Goal: Information Seeking & Learning: Check status

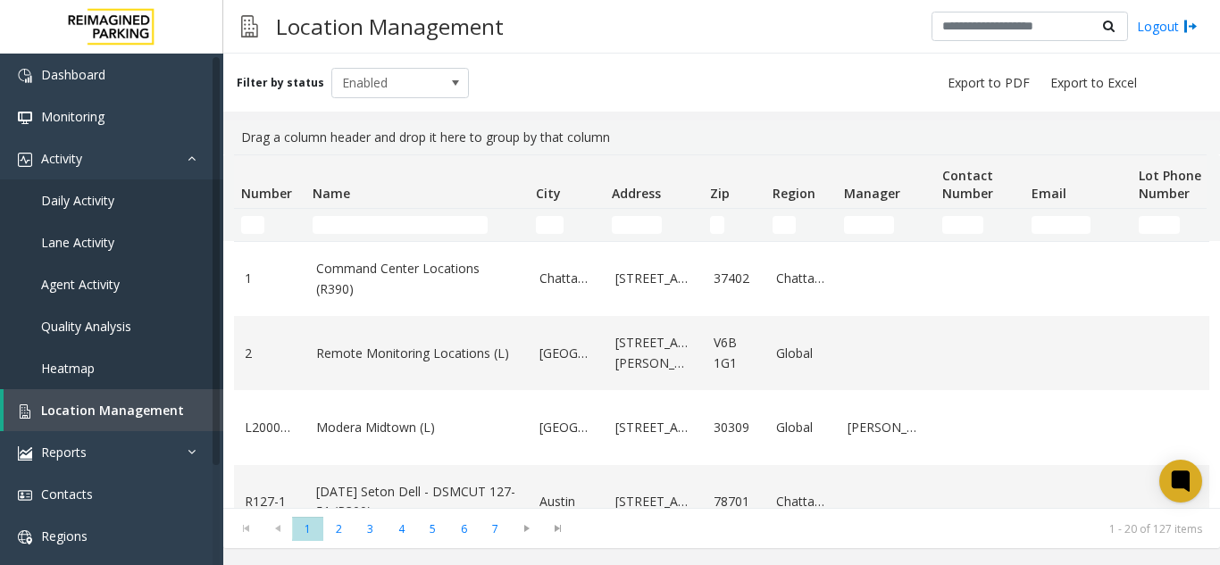
click at [1176, 463] on div at bounding box center [1180, 481] width 43 height 43
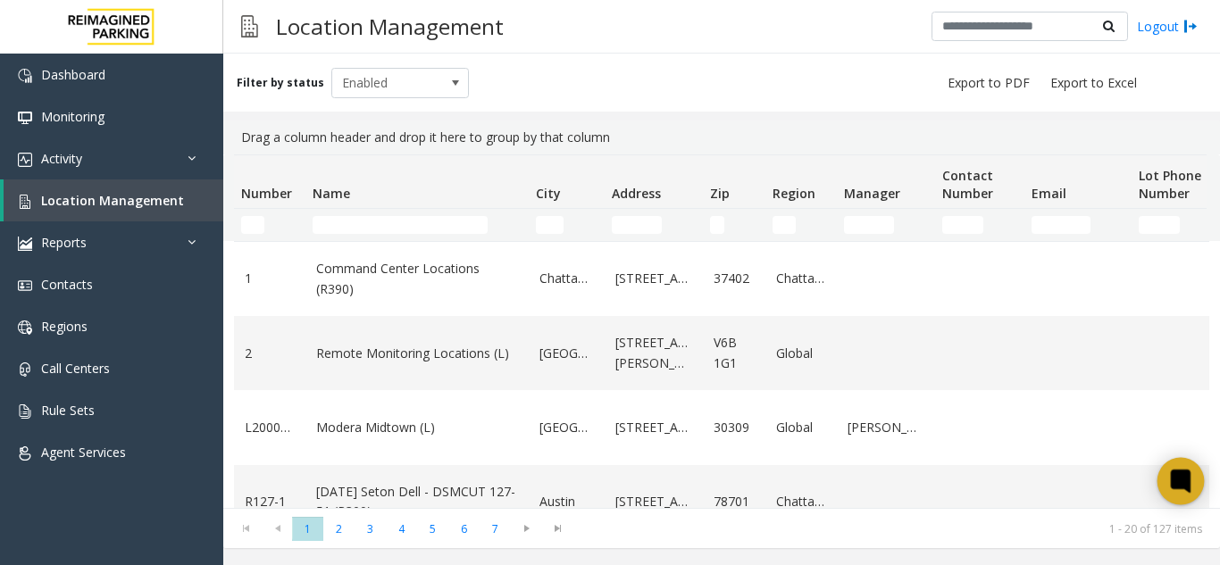
click at [1178, 475] on icon at bounding box center [1179, 480] width 13 height 13
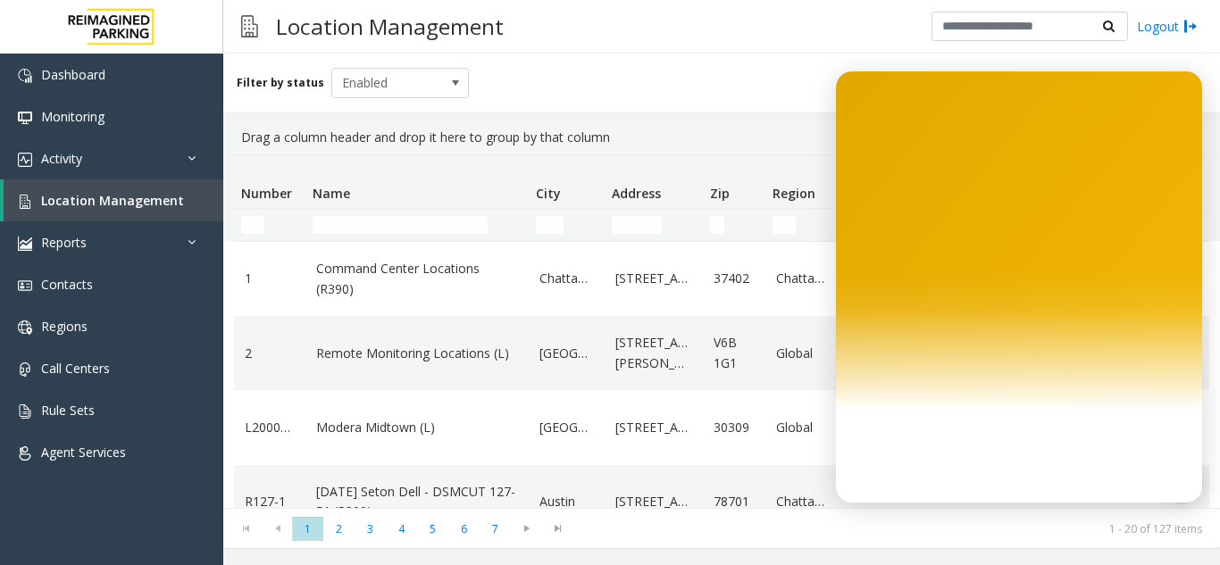
drag, startPoint x: 1090, startPoint y: 385, endPoint x: 1070, endPoint y: 362, distance: 31.0
click at [1075, 372] on div at bounding box center [1019, 286] width 366 height 431
click at [786, 55] on div "Filter by status Enabled" at bounding box center [721, 83] width 997 height 58
click at [1119, 65] on div "Filter by status Enabled" at bounding box center [721, 83] width 997 height 58
click at [1205, 72] on div "Filter by status Enabled" at bounding box center [721, 83] width 997 height 58
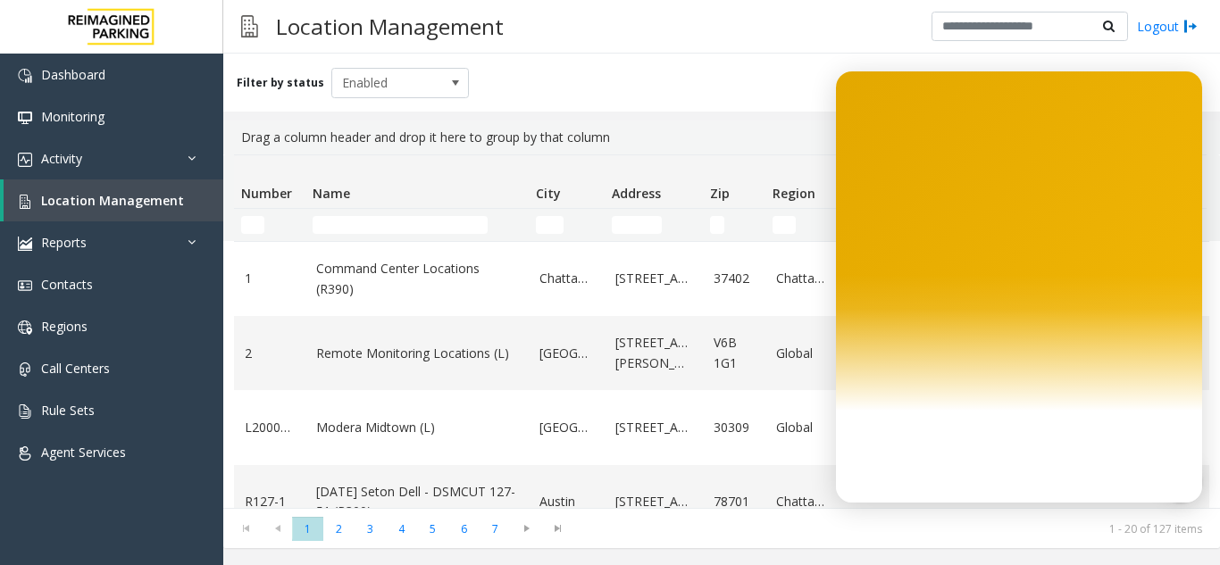
drag, startPoint x: 1205, startPoint y: 130, endPoint x: 1136, endPoint y: 117, distance: 70.1
click at [1185, 118] on body "Dashboard Monitoring Activity Daily Activity Lane Activity Agent Activity Quali…" at bounding box center [610, 282] width 1220 height 565
click at [386, 163] on th "Name" at bounding box center [416, 182] width 223 height 54
click at [121, 232] on link "Reports" at bounding box center [111, 242] width 223 height 42
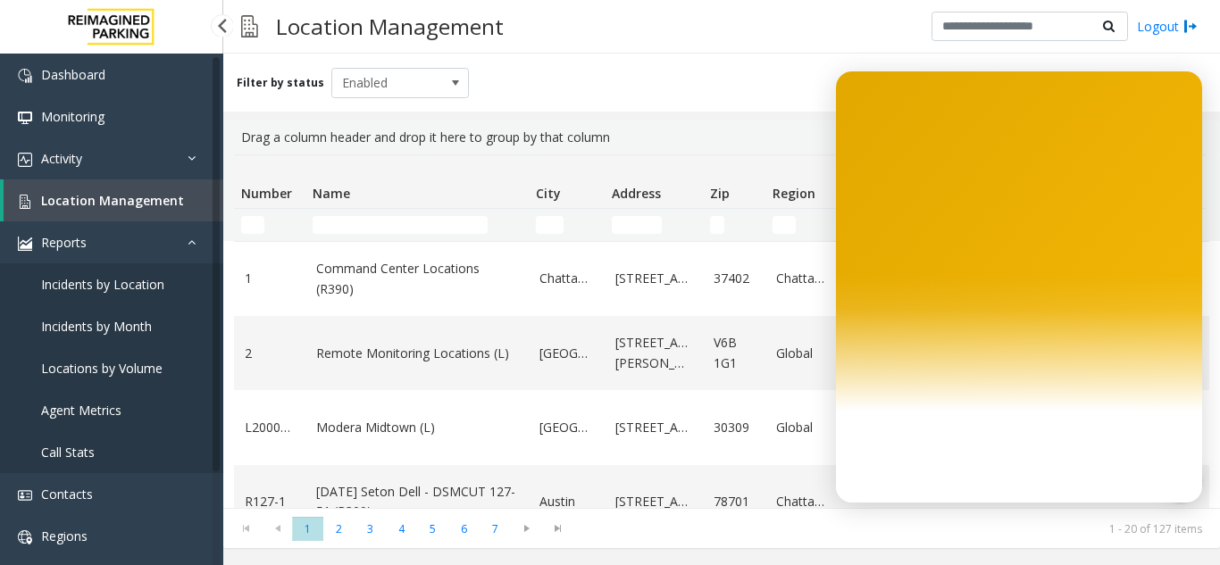
click at [121, 212] on link "Location Management" at bounding box center [114, 200] width 220 height 42
click at [153, 459] on link "Call Stats" at bounding box center [111, 452] width 223 height 42
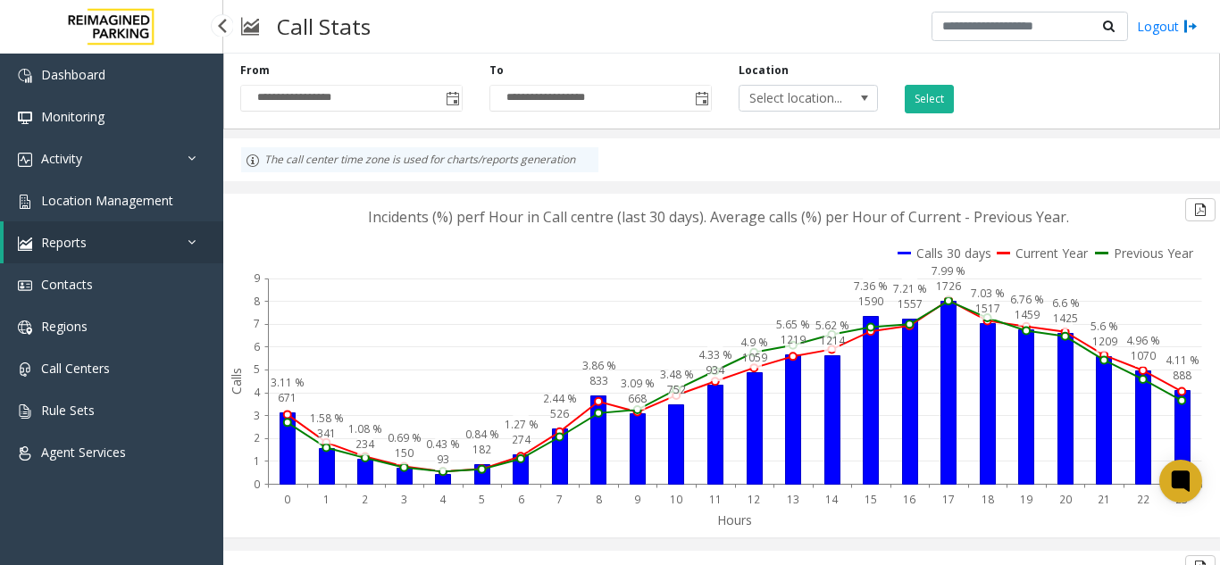
click at [156, 243] on link "Reports" at bounding box center [114, 242] width 220 height 42
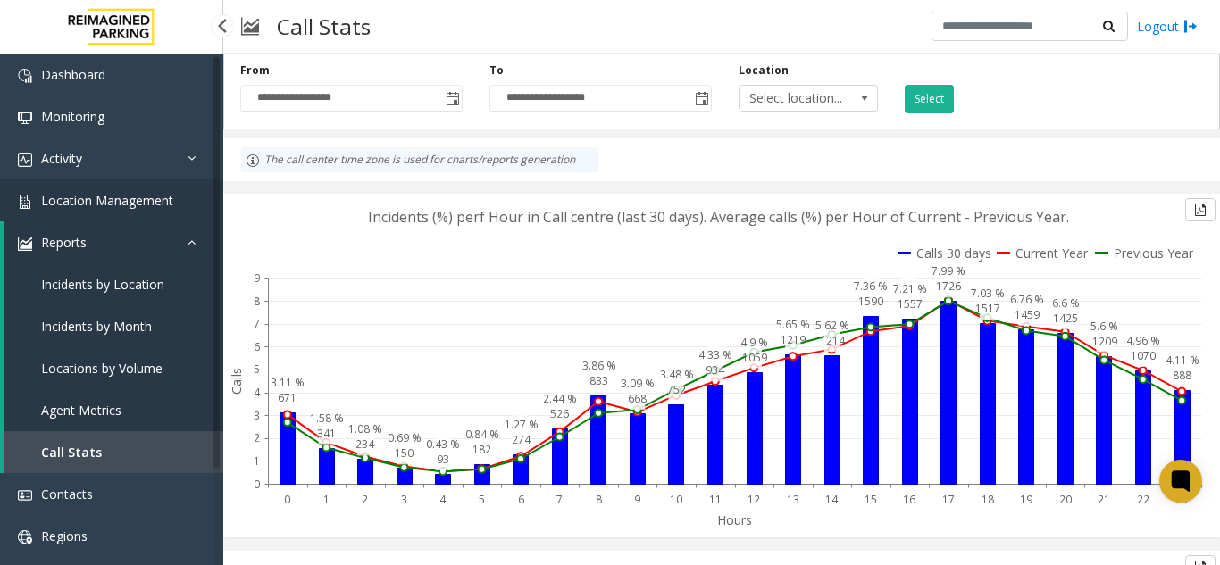
click at [148, 204] on span "Location Management" at bounding box center [107, 200] width 132 height 17
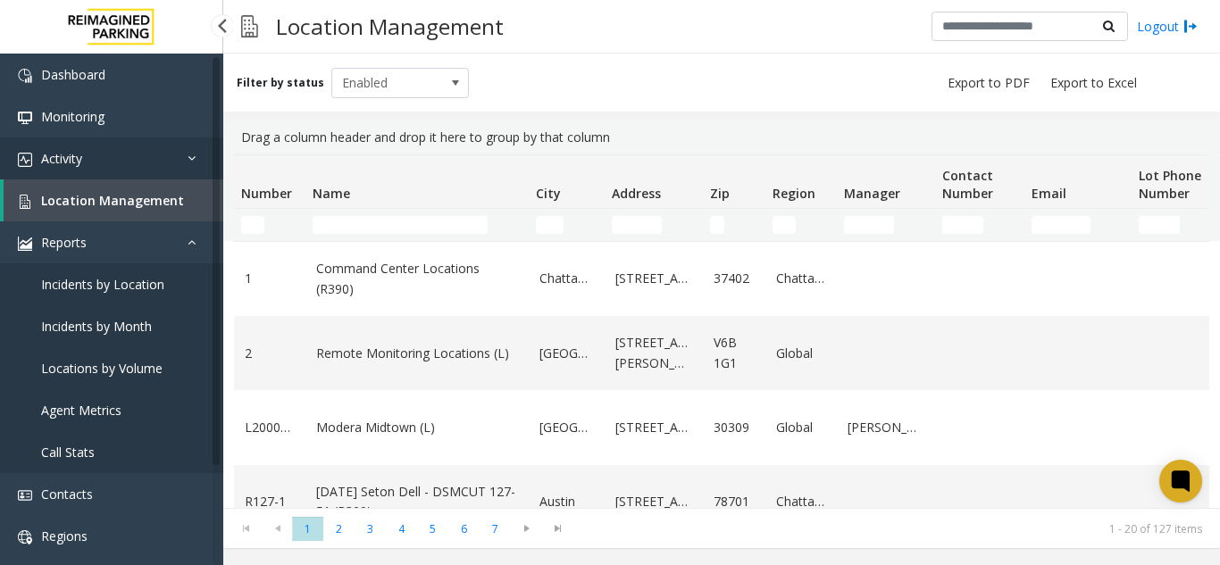
click at [149, 174] on link "Activity" at bounding box center [111, 159] width 223 height 42
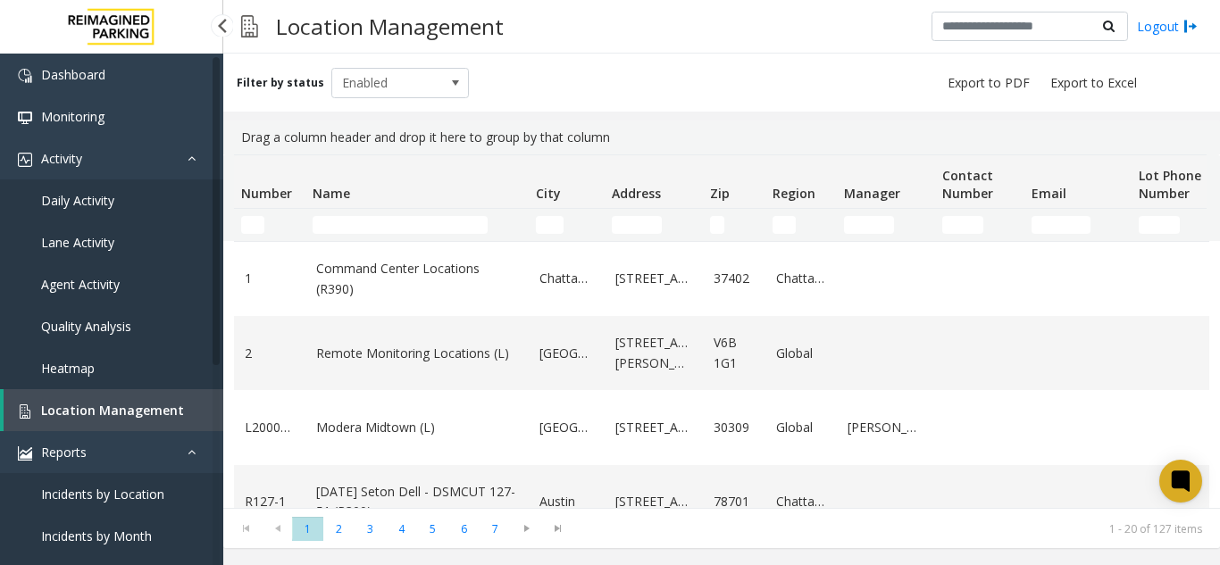
click at [143, 195] on link "Daily Activity" at bounding box center [111, 200] width 223 height 42
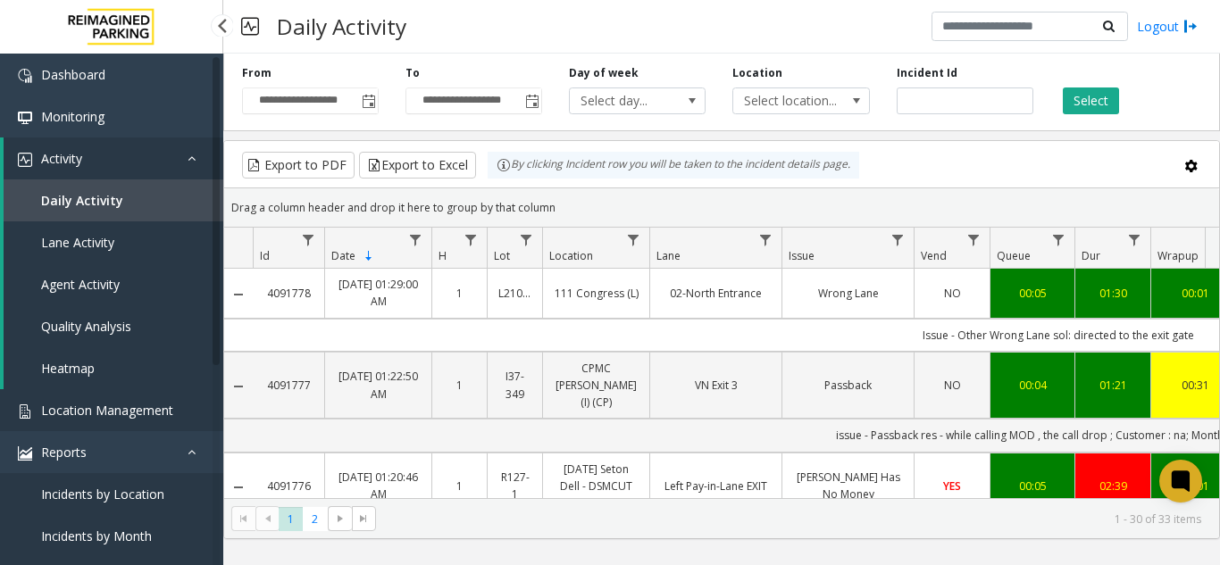
click at [113, 413] on span "Location Management" at bounding box center [107, 410] width 132 height 17
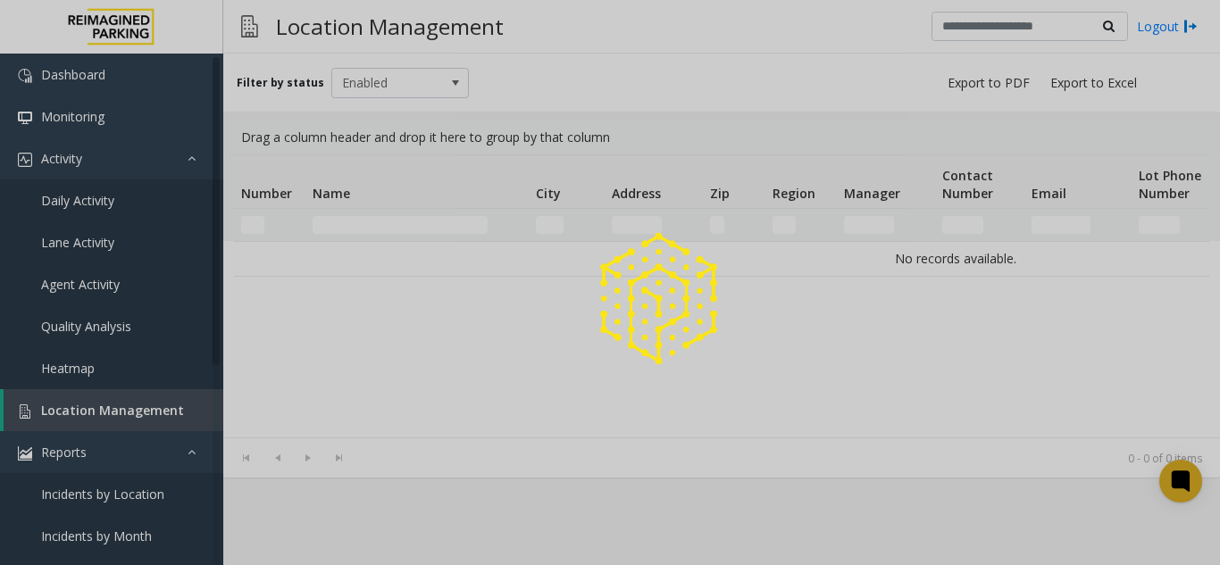
click at [113, 413] on div at bounding box center [610, 282] width 1220 height 565
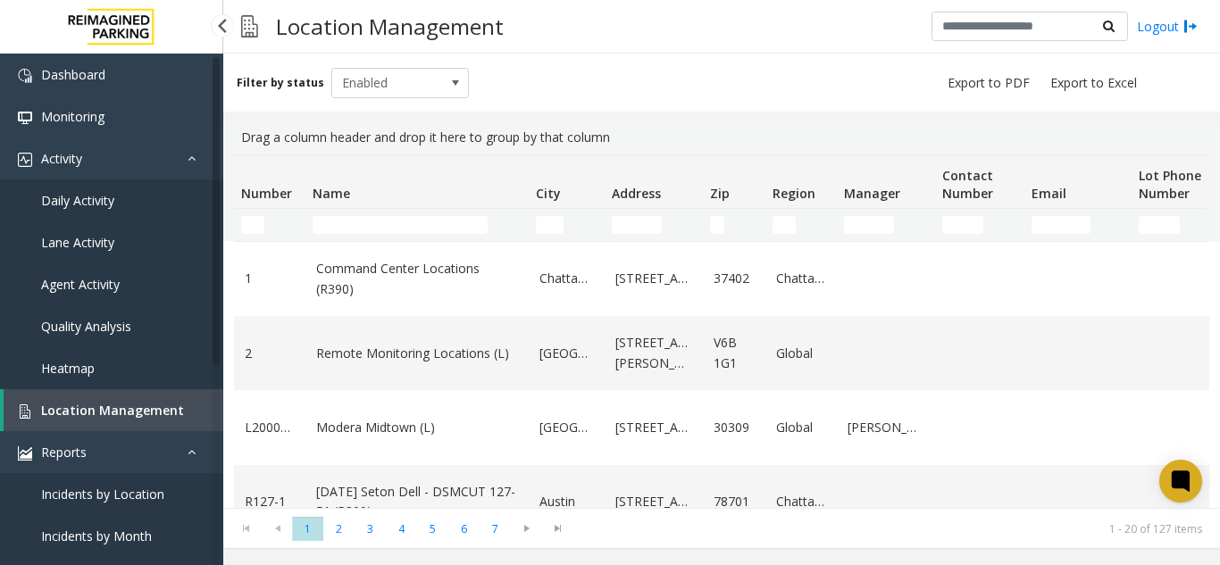
click at [154, 211] on link "Daily Activity" at bounding box center [111, 200] width 223 height 42
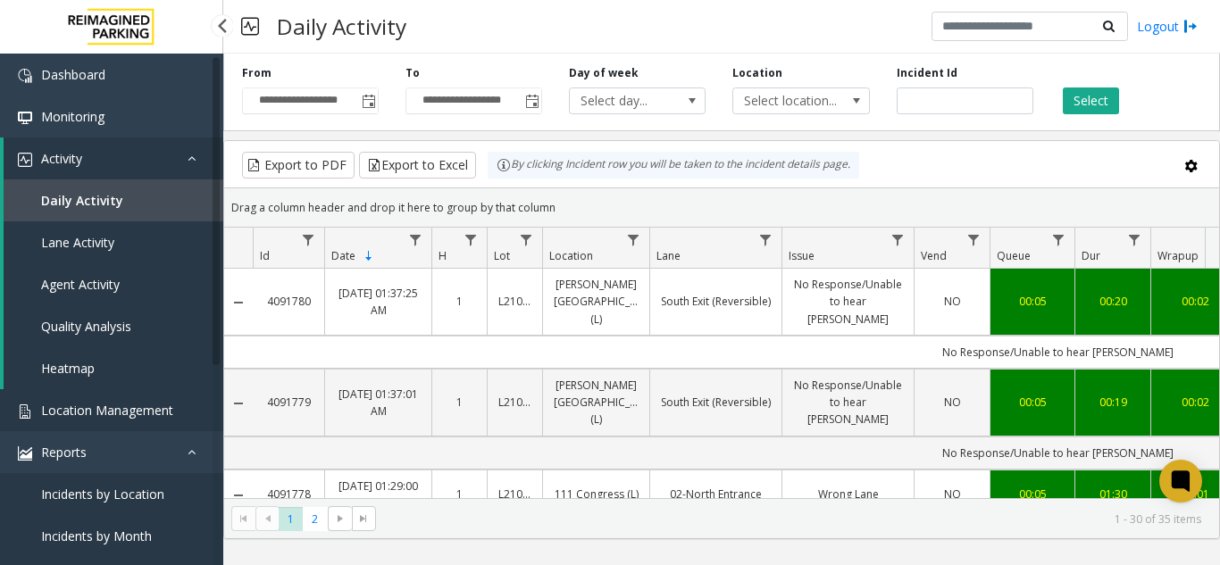
click at [100, 407] on span "Location Management" at bounding box center [107, 410] width 132 height 17
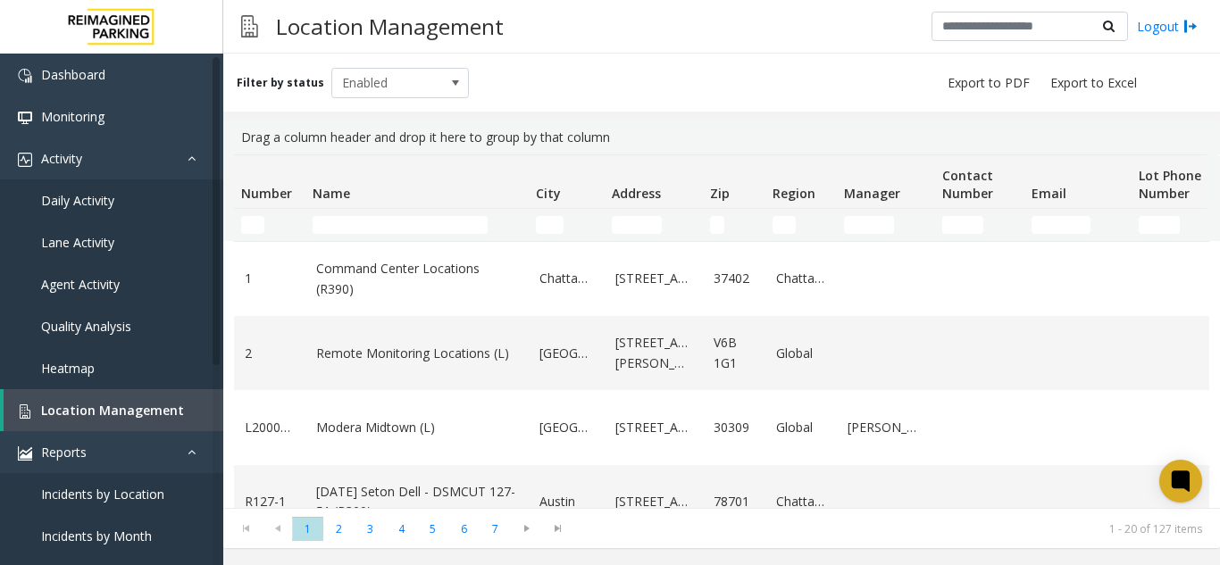
click at [312, 47] on h3 "Location Management" at bounding box center [390, 26] width 246 height 44
click at [406, 70] on span "Enabled" at bounding box center [386, 83] width 109 height 29
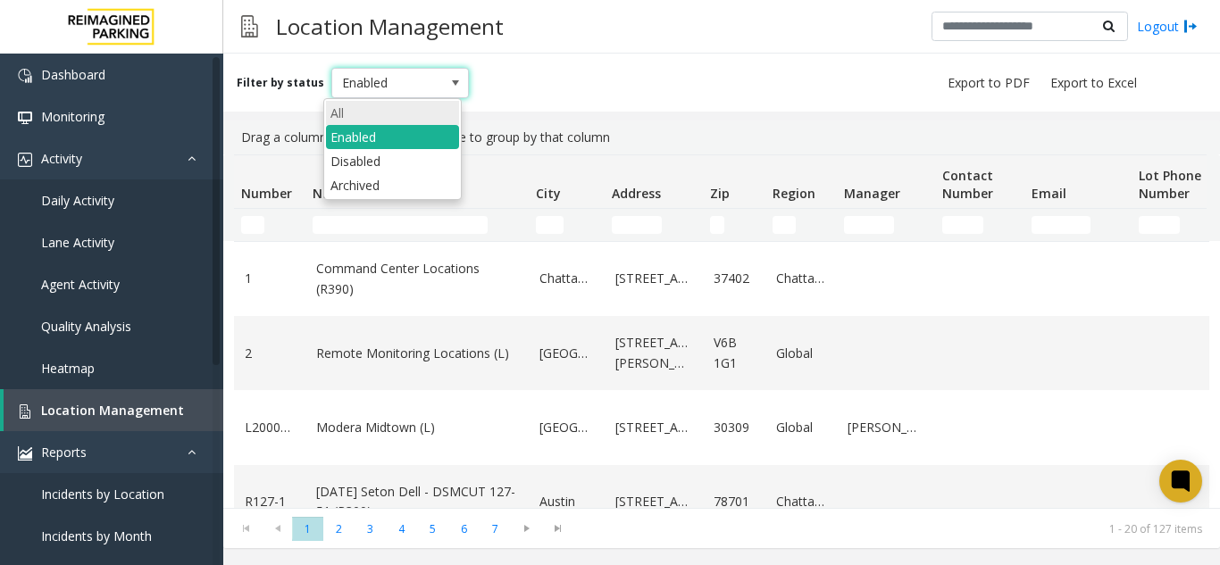
click at [419, 106] on li "All" at bounding box center [392, 113] width 133 height 24
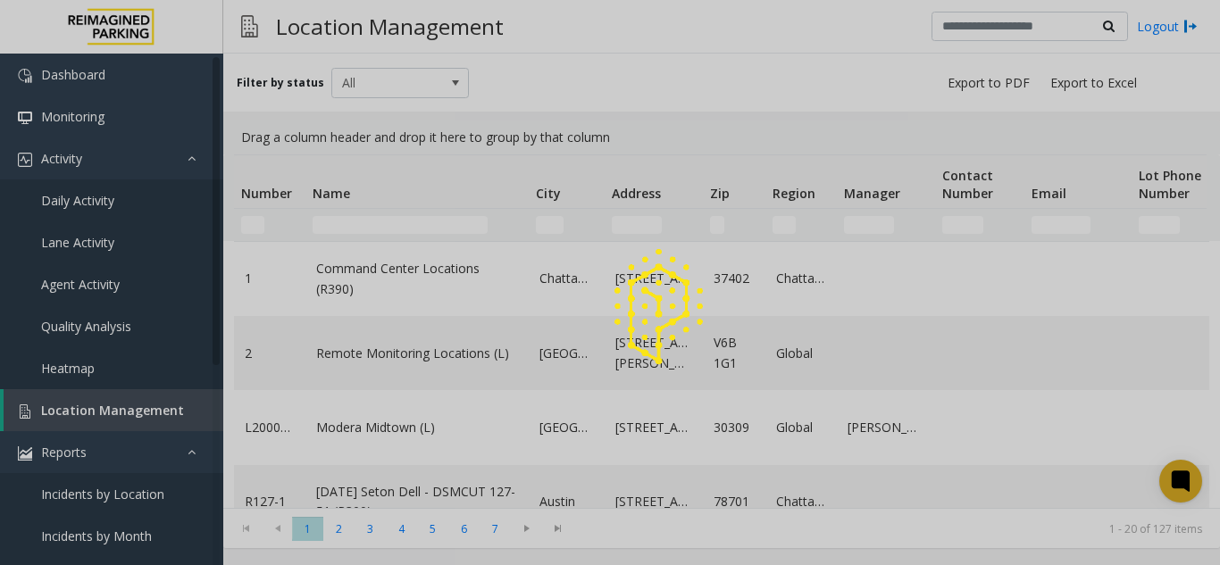
click at [612, 101] on div at bounding box center [610, 282] width 1220 height 565
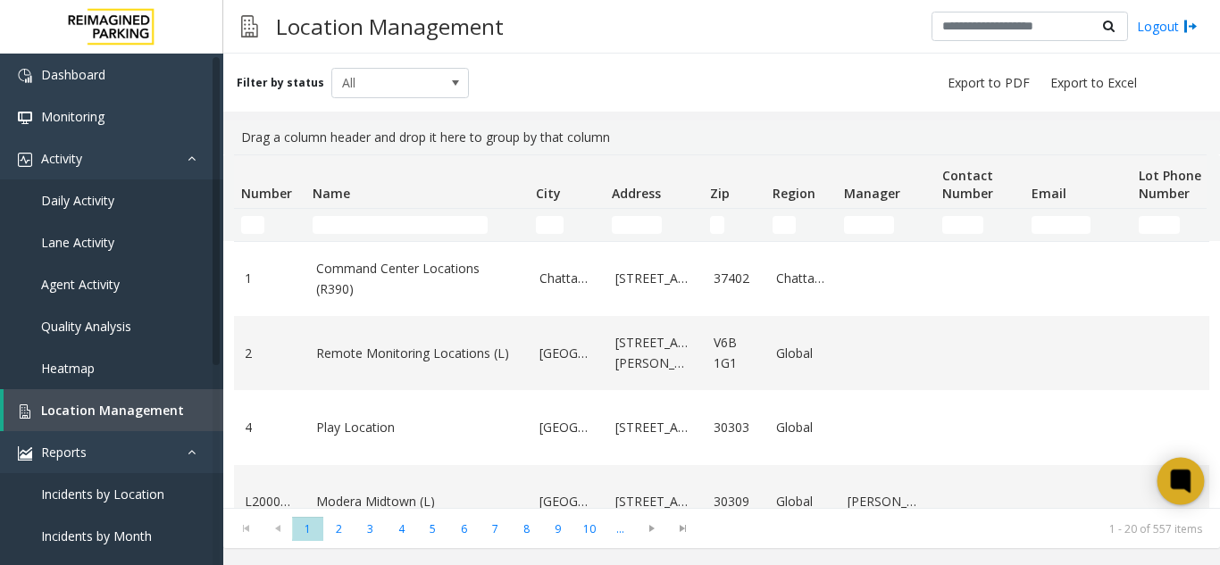
click at [1177, 484] on icon at bounding box center [1179, 480] width 13 height 13
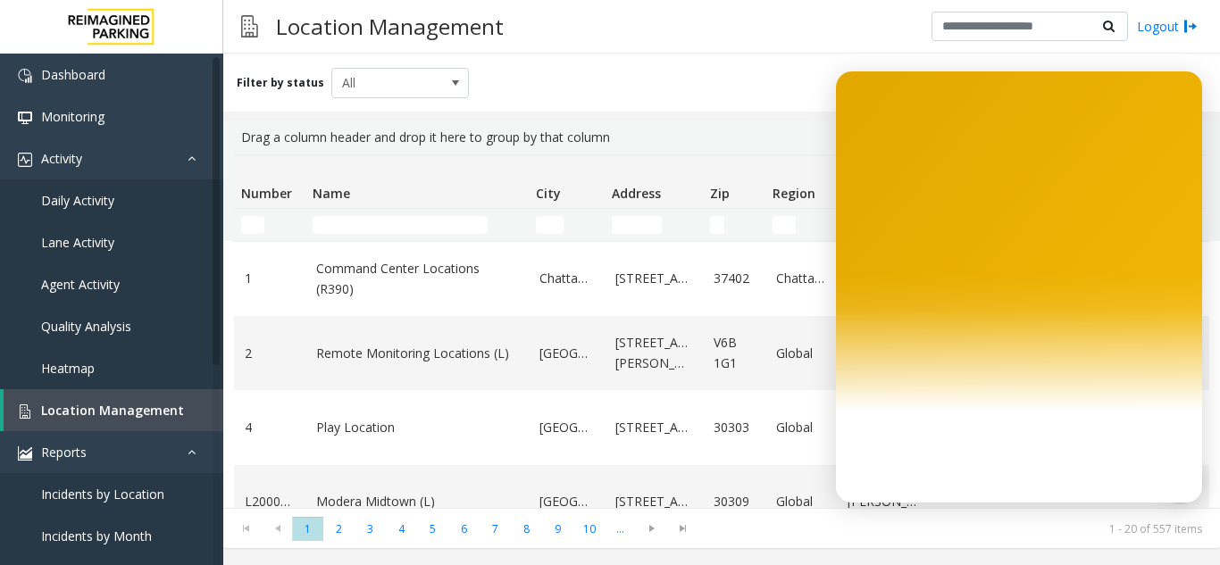
click at [1184, 296] on div at bounding box center [1019, 286] width 366 height 431
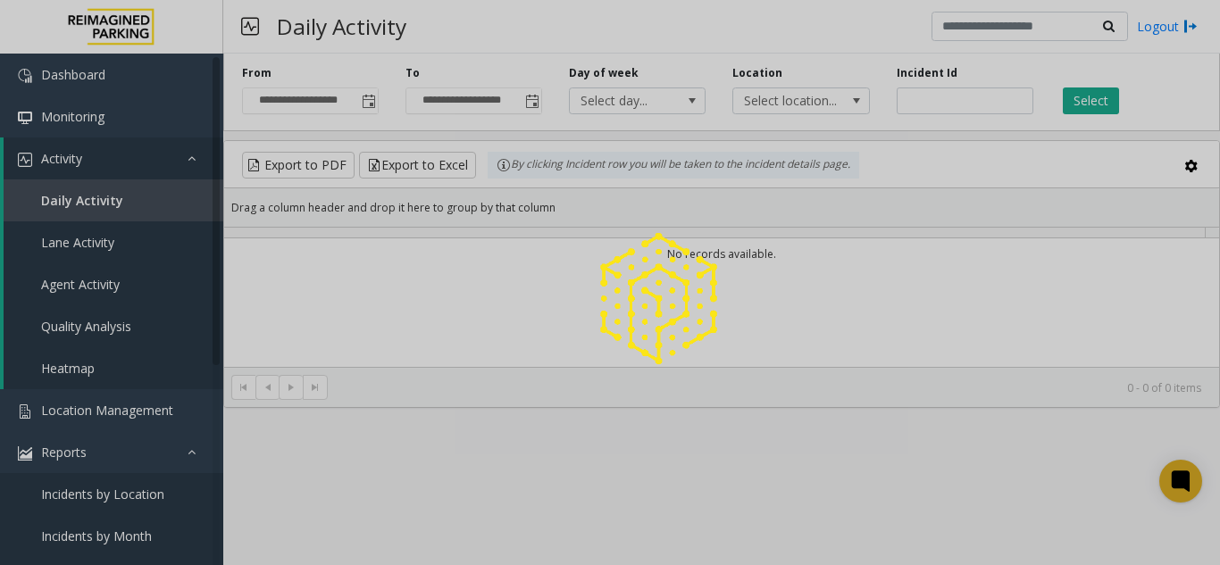
click at [362, 111] on div at bounding box center [610, 282] width 1220 height 565
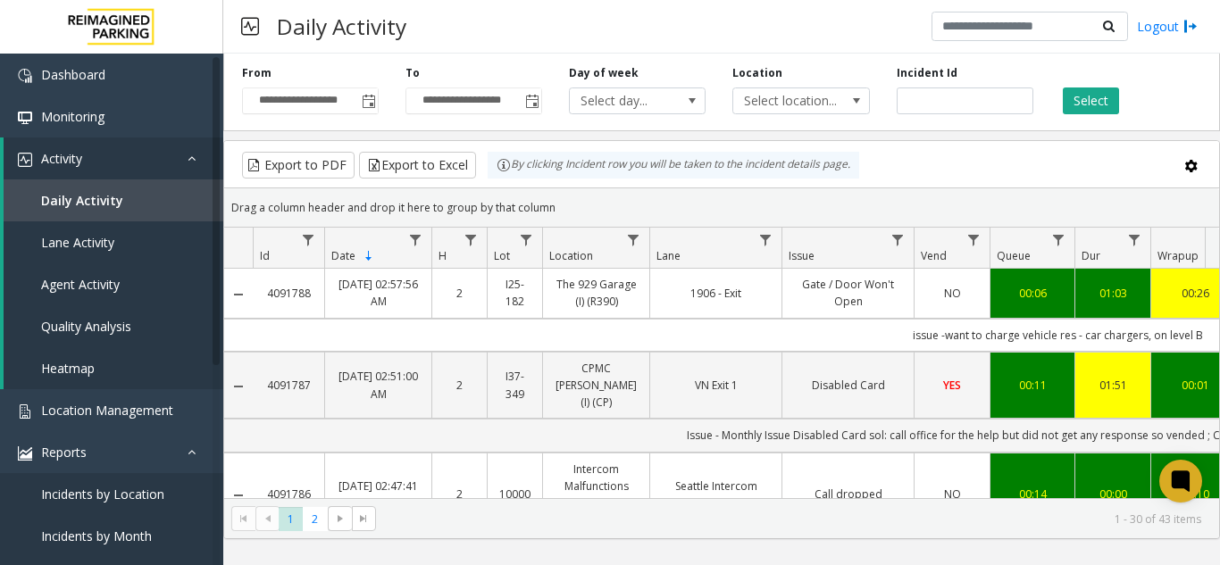
click at [366, 110] on span "Toggle popup" at bounding box center [368, 101] width 20 height 29
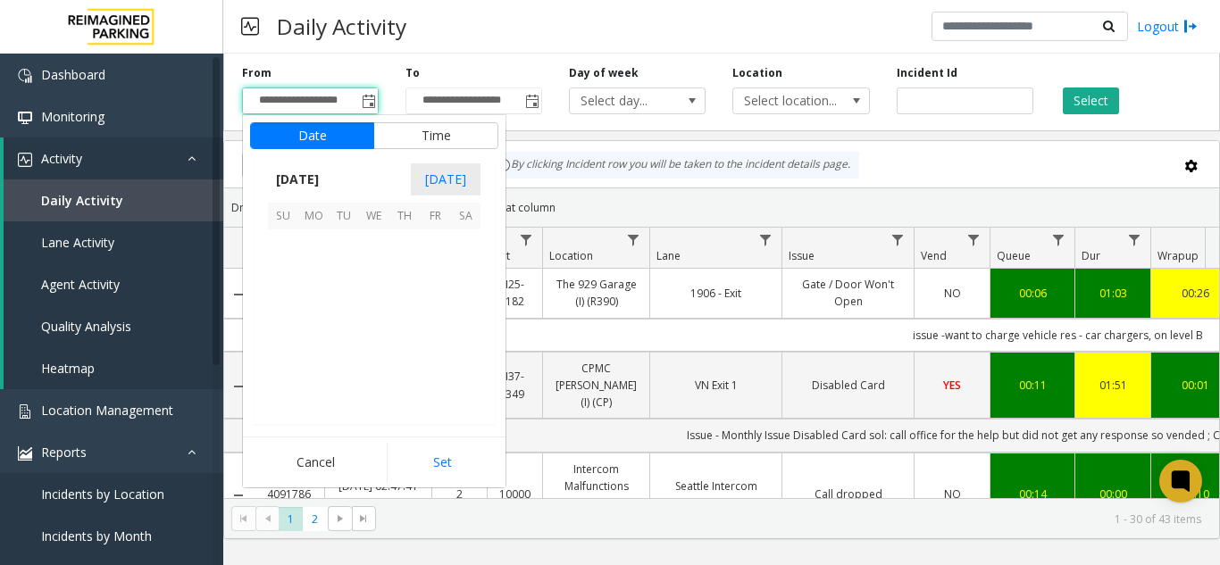
scroll to position [320714, 0]
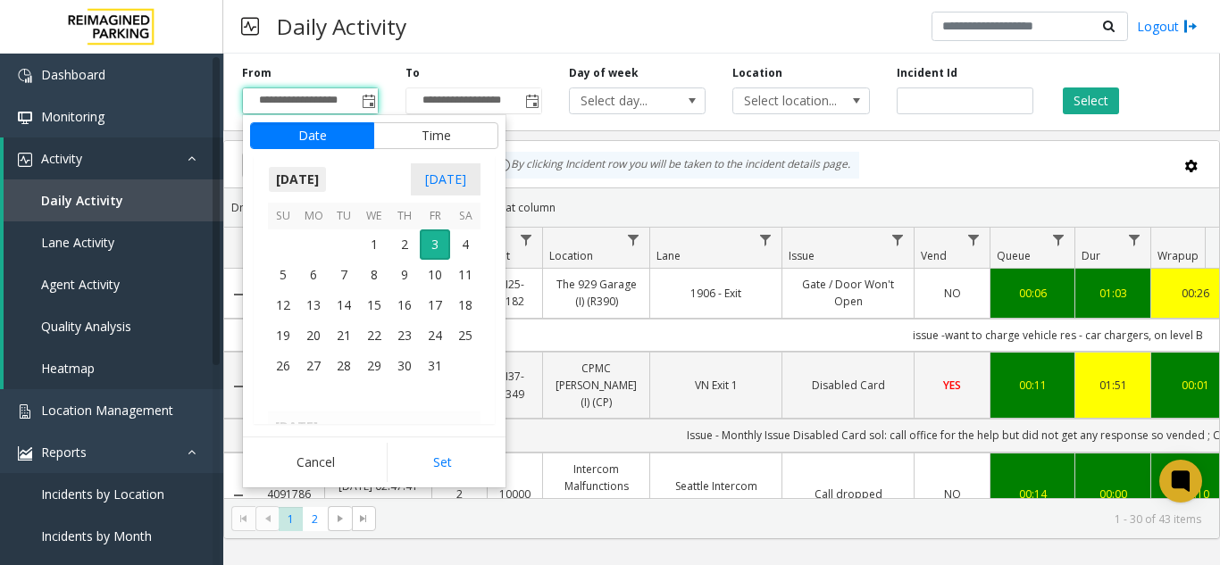
click at [281, 177] on span "October 2025" at bounding box center [297, 179] width 59 height 27
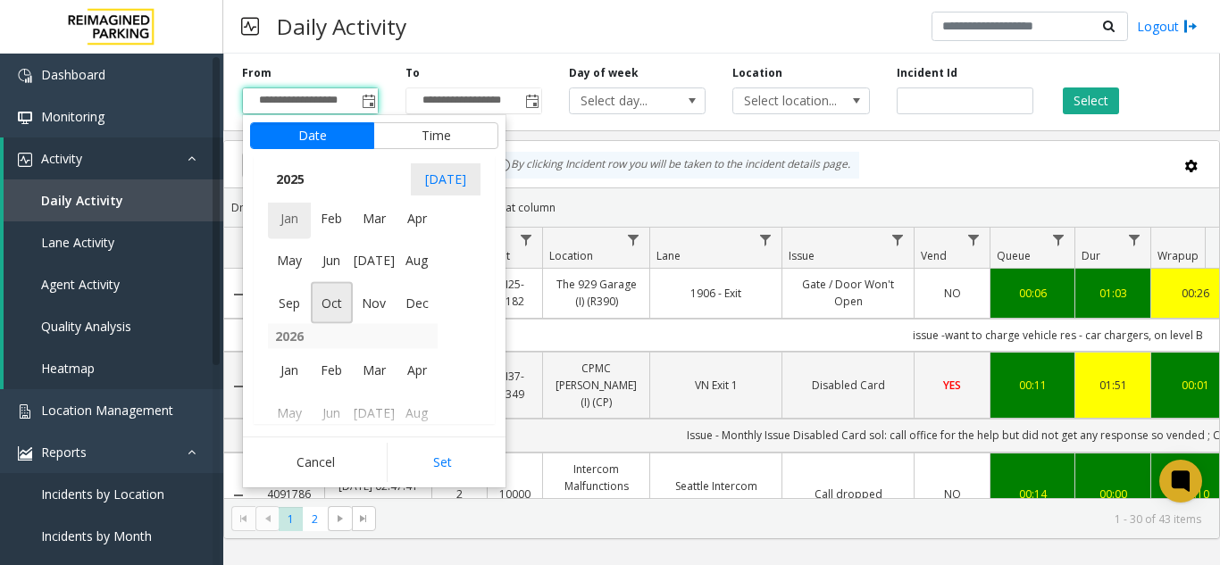
click at [291, 225] on span "Jan" at bounding box center [289, 217] width 43 height 43
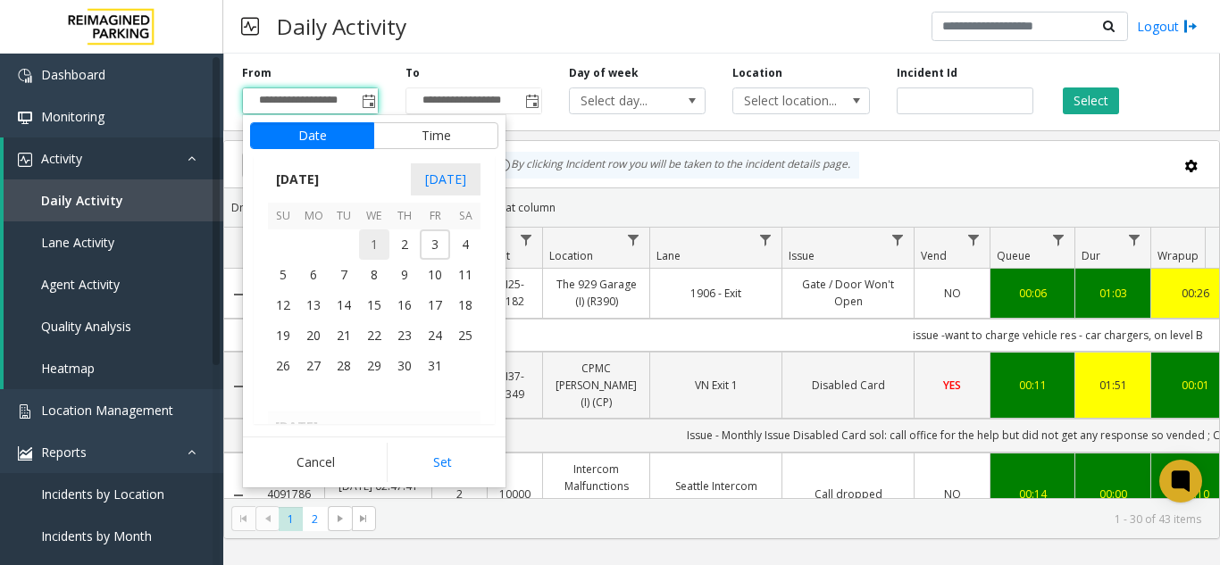
click at [376, 251] on span "1" at bounding box center [374, 245] width 30 height 30
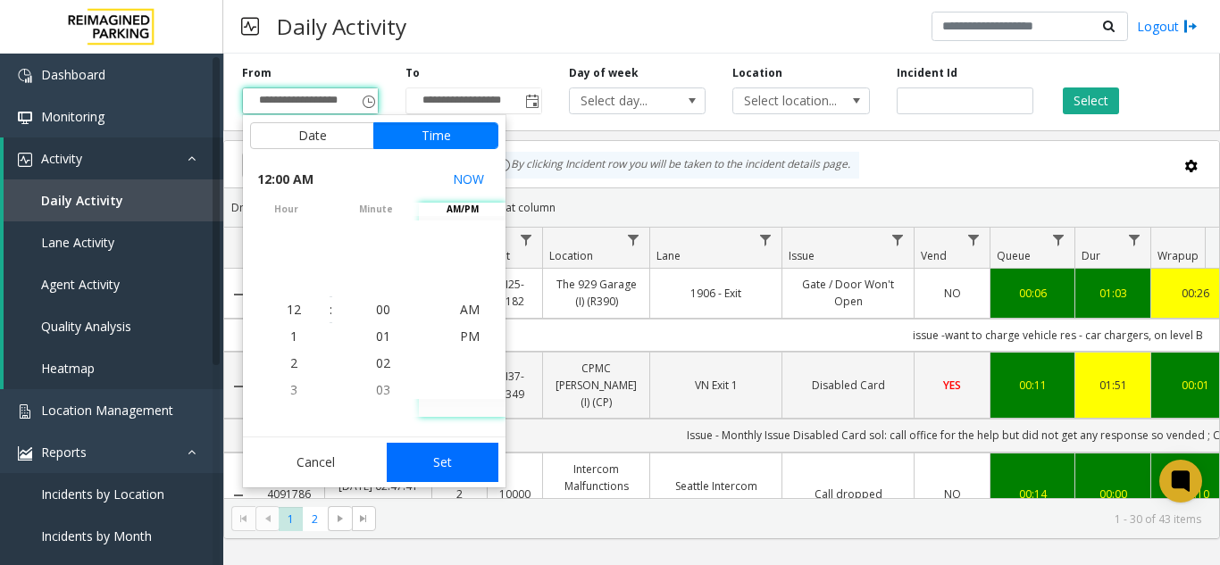
click at [447, 460] on button "Set" at bounding box center [443, 462] width 113 height 39
type input "**********"
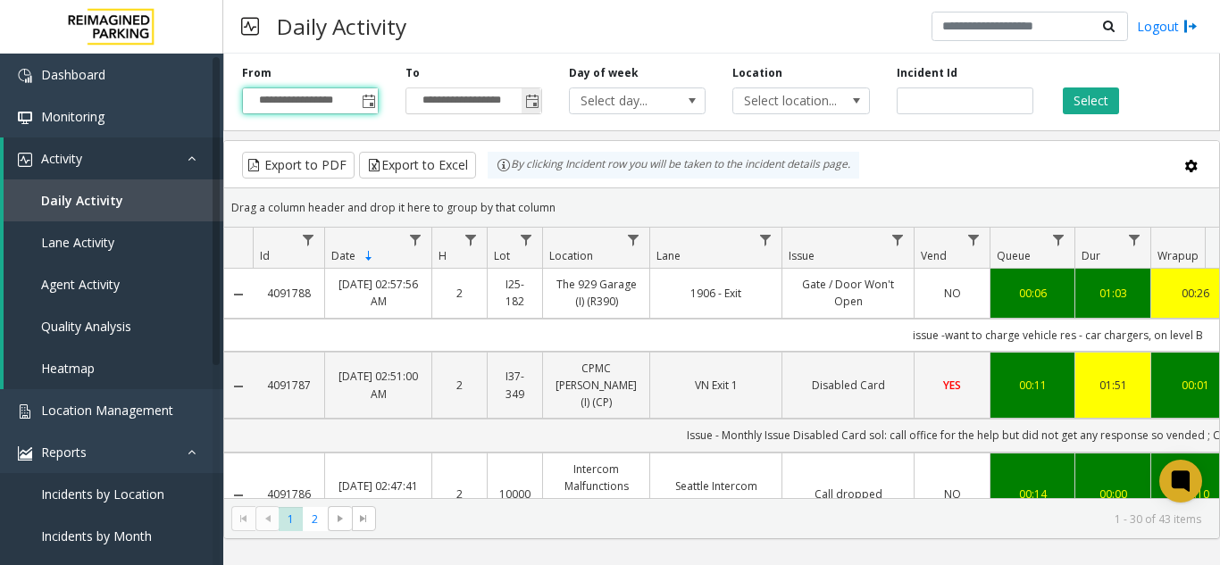
click at [530, 111] on span "Toggle popup" at bounding box center [532, 101] width 20 height 29
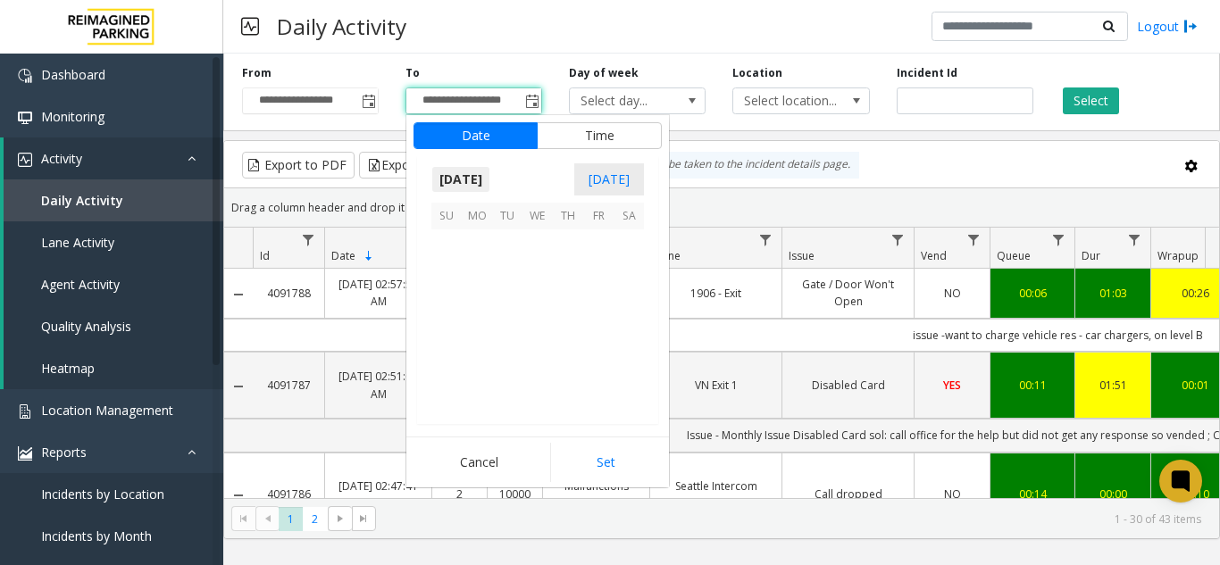
scroll to position [27, 0]
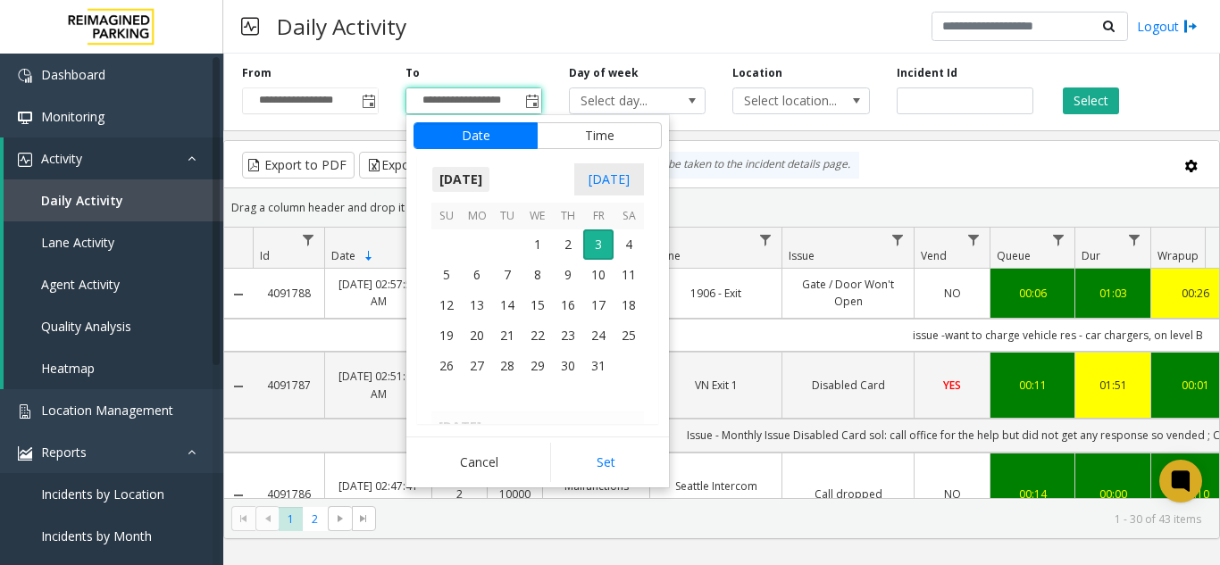
click at [473, 175] on span "October 2025" at bounding box center [460, 179] width 59 height 27
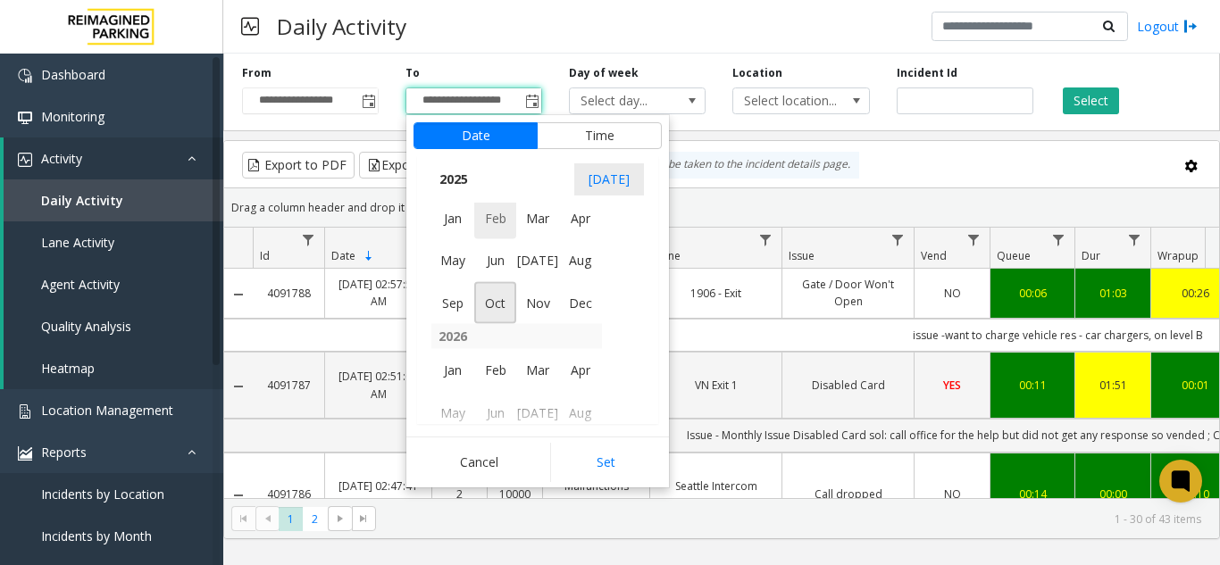
click at [513, 218] on span "Feb" at bounding box center [495, 217] width 43 height 43
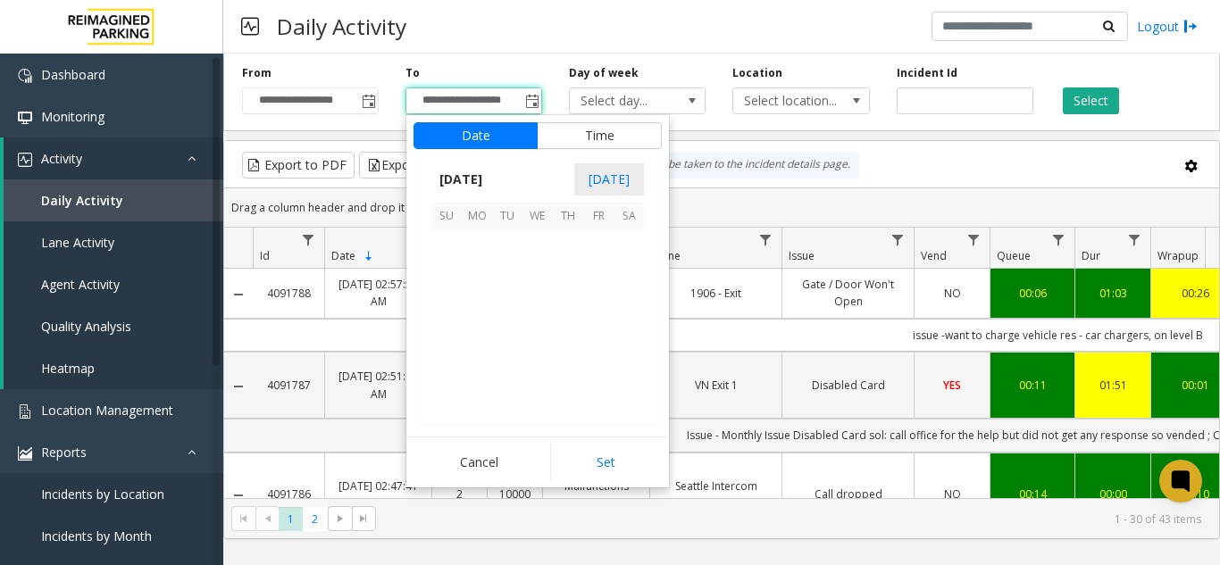
scroll to position [319014, 0]
click at [593, 365] on span "28" at bounding box center [598, 366] width 30 height 30
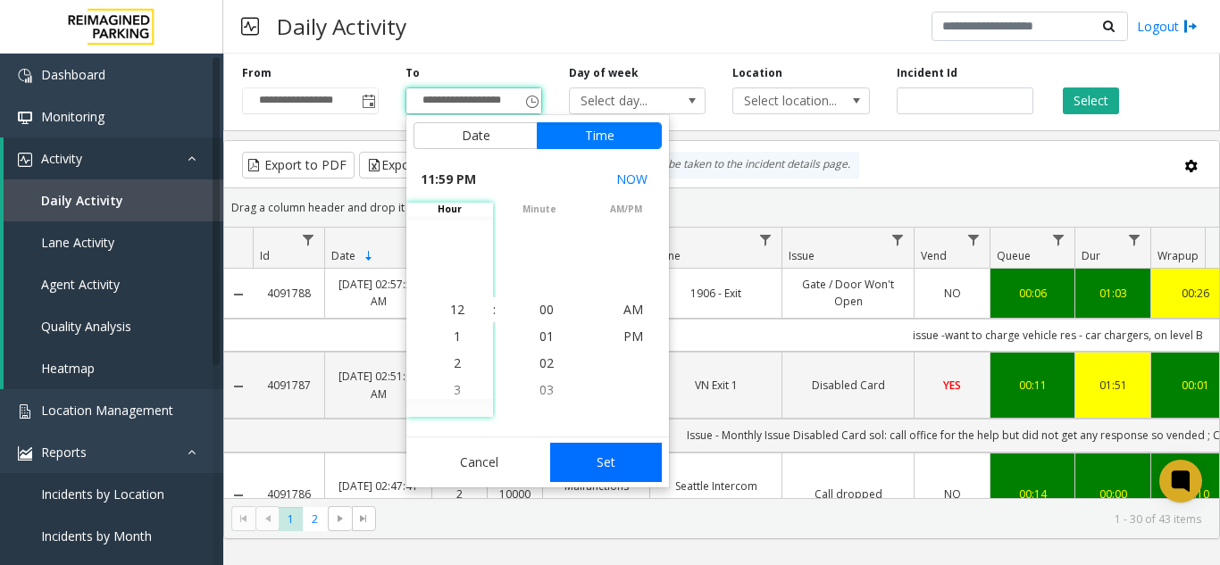
scroll to position [27, 0]
click at [608, 457] on button "Set" at bounding box center [606, 462] width 113 height 39
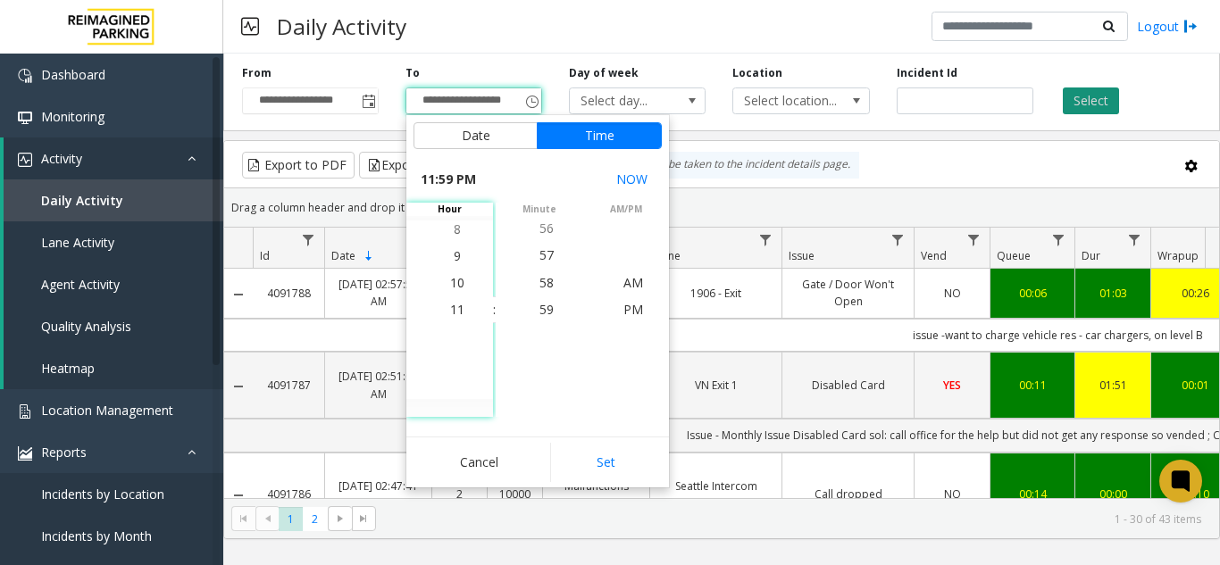
type input "**********"
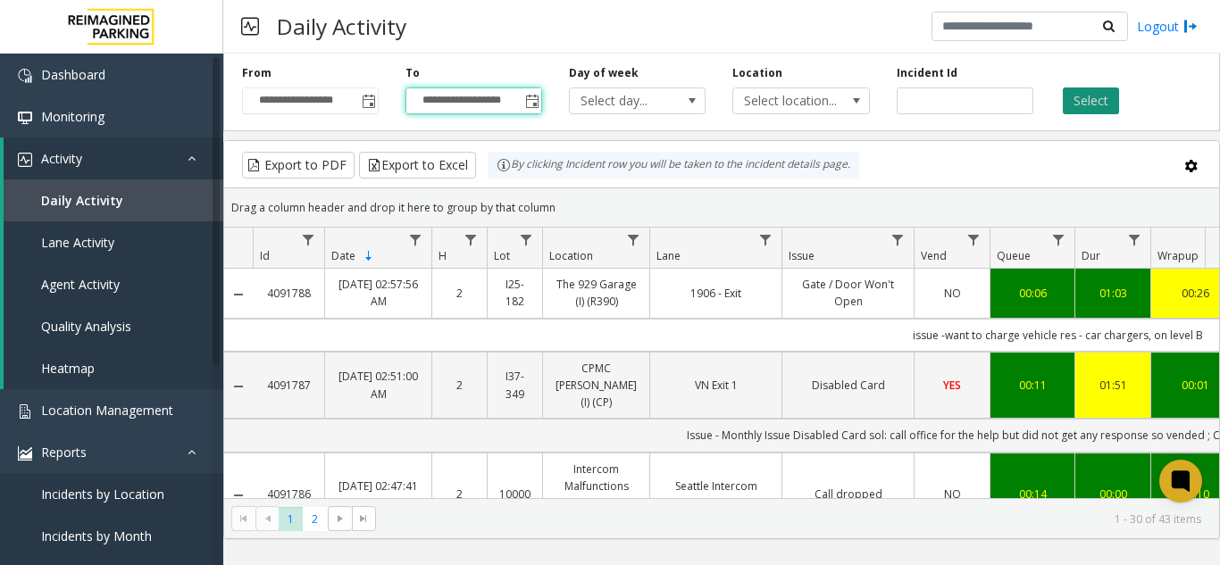
click at [1083, 99] on button "Select" at bounding box center [1091, 101] width 56 height 27
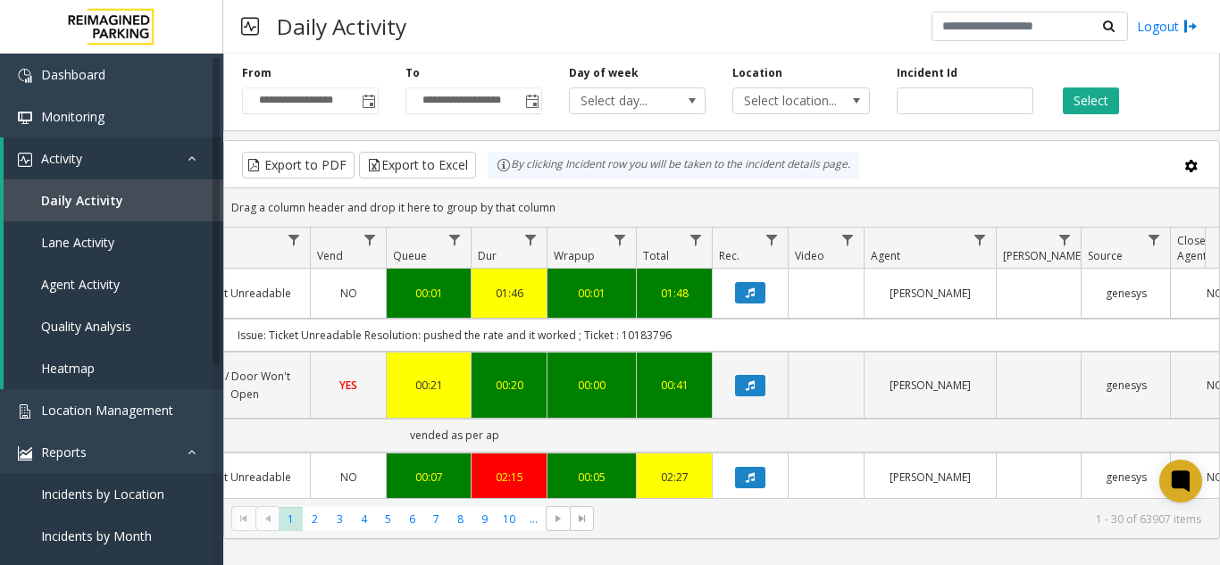
scroll to position [0, 626]
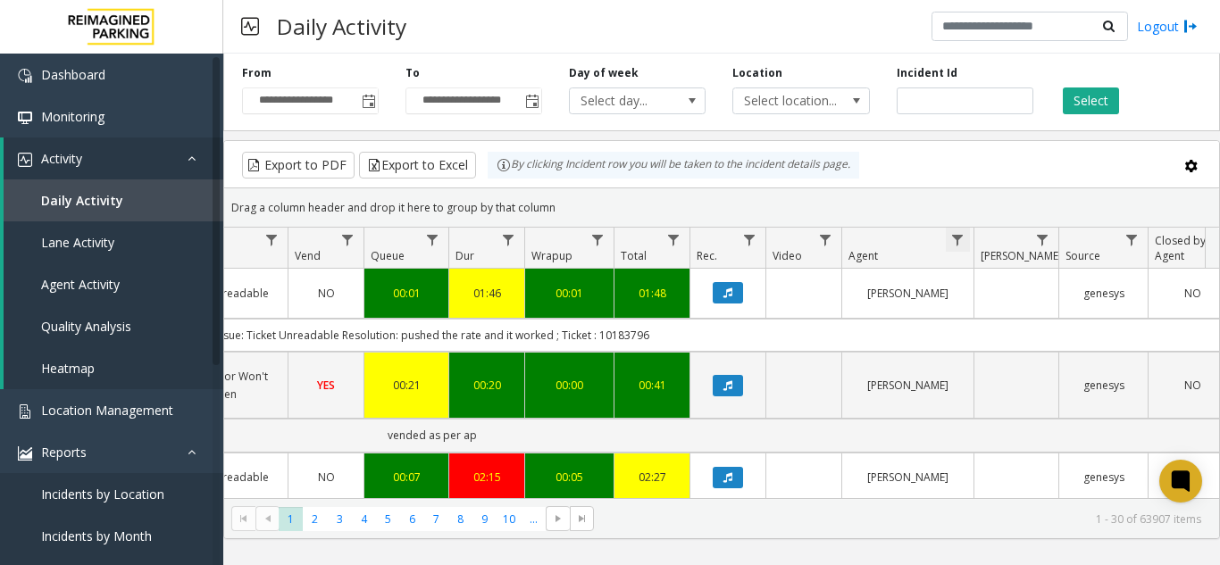
click at [953, 233] on span "Data table" at bounding box center [957, 240] width 14 height 14
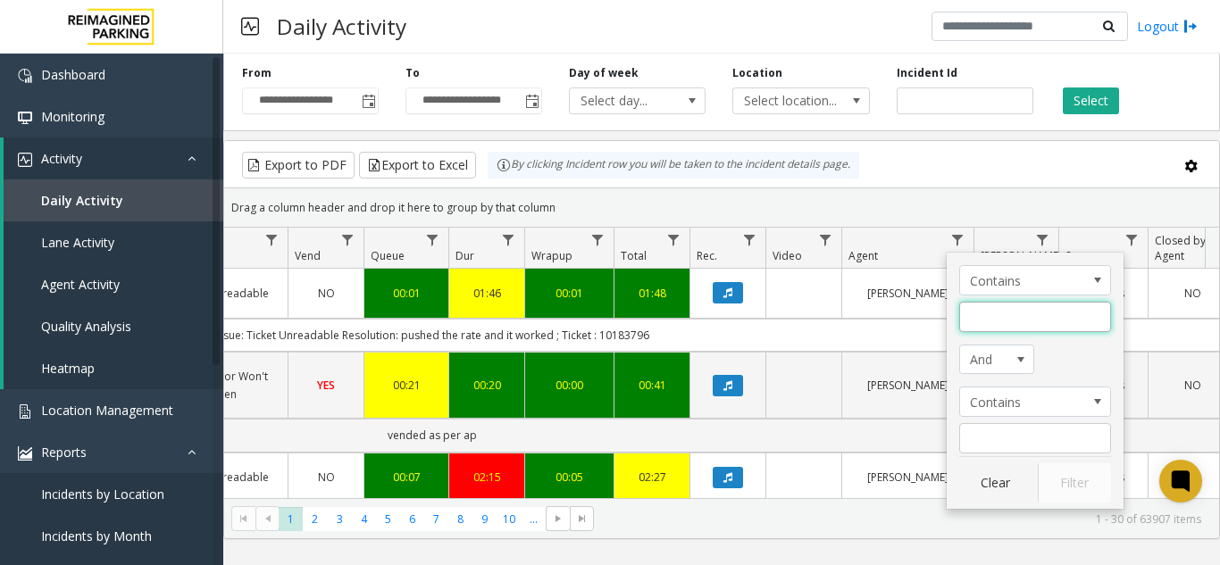
click at [989, 302] on input "Agent Filter" at bounding box center [1035, 317] width 152 height 30
type input "***"
click button "Filter" at bounding box center [1074, 482] width 73 height 39
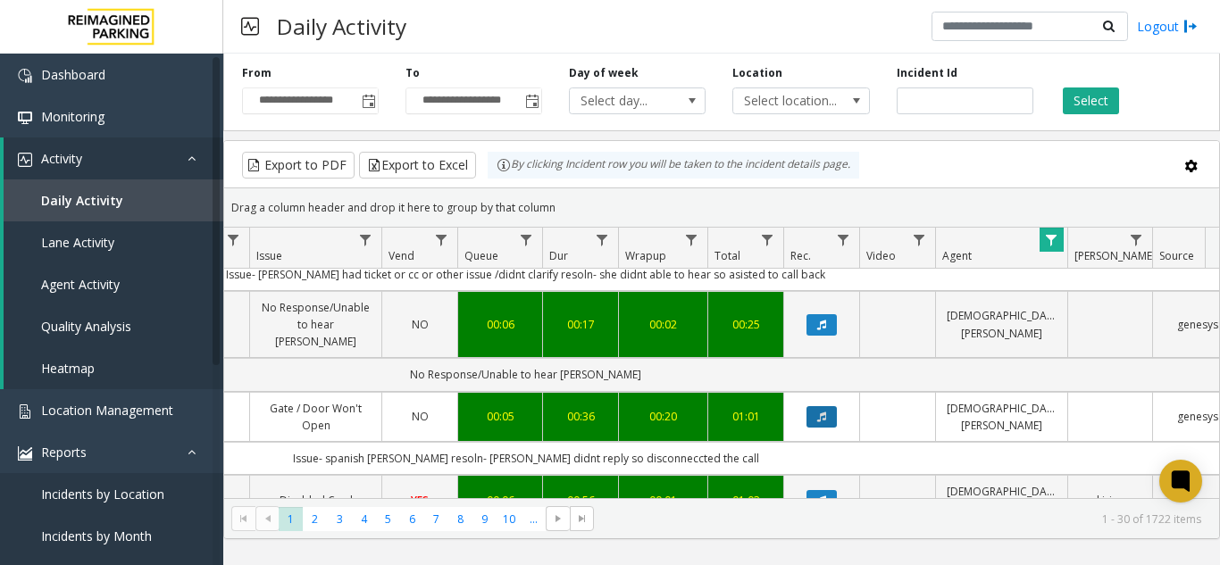
click at [824, 412] on icon "Data table" at bounding box center [821, 417] width 9 height 11
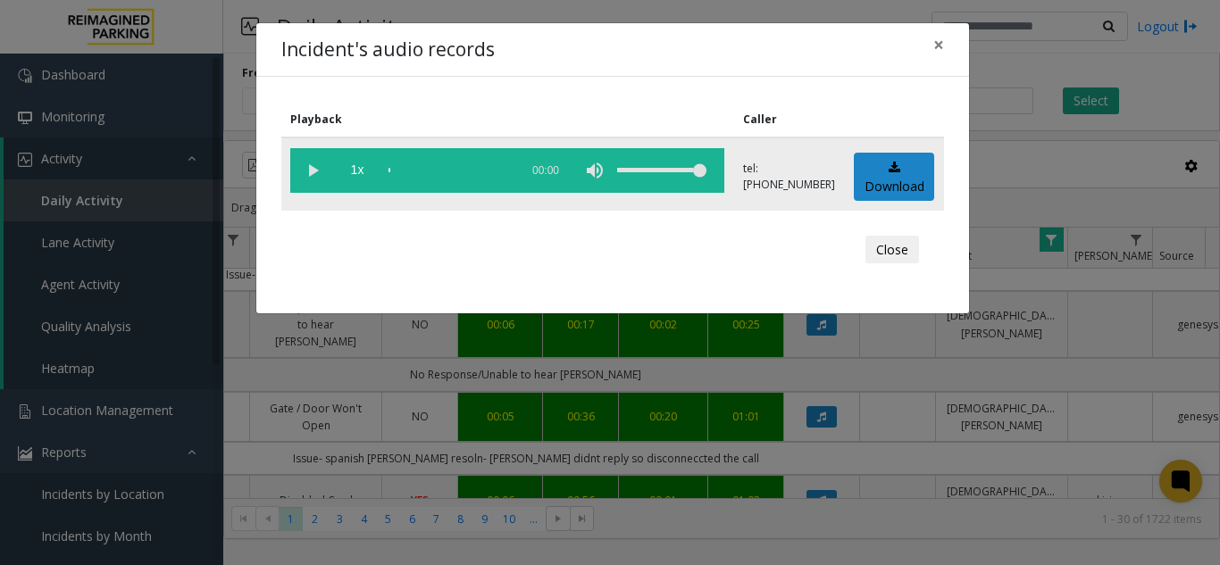
click at [311, 172] on vg-play-pause at bounding box center [312, 170] width 45 height 45
drag, startPoint x: 427, startPoint y: 175, endPoint x: 318, endPoint y: 185, distance: 109.4
click at [318, 185] on vg-controls "1x 00:37" at bounding box center [507, 170] width 434 height 45
click at [315, 179] on vg-play-pause at bounding box center [312, 170] width 45 height 45
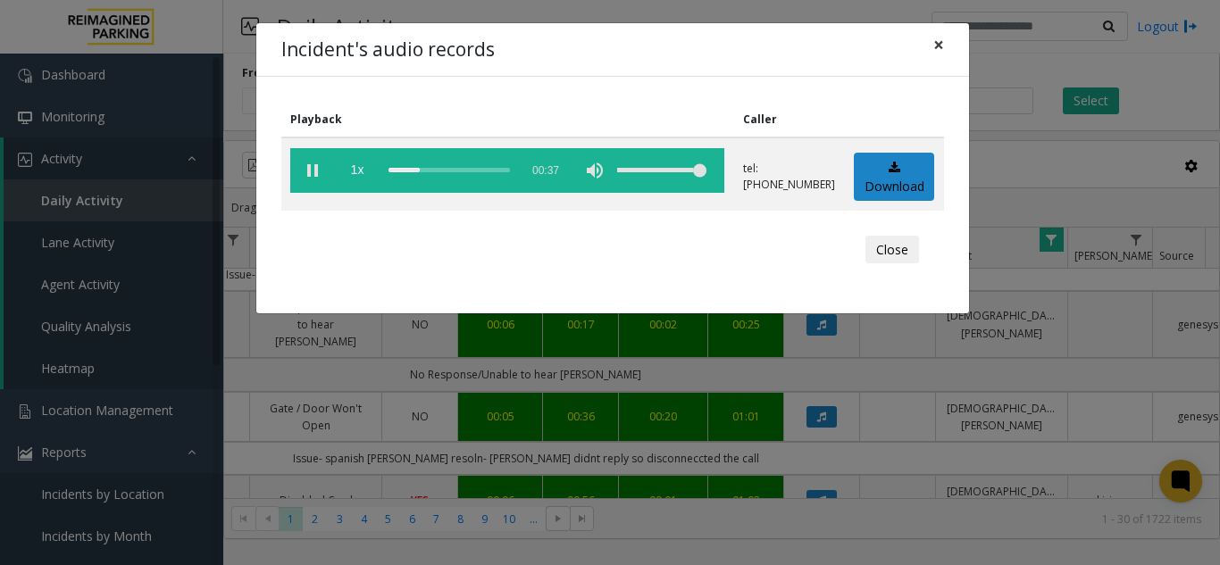
click at [939, 42] on span "×" at bounding box center [938, 44] width 11 height 25
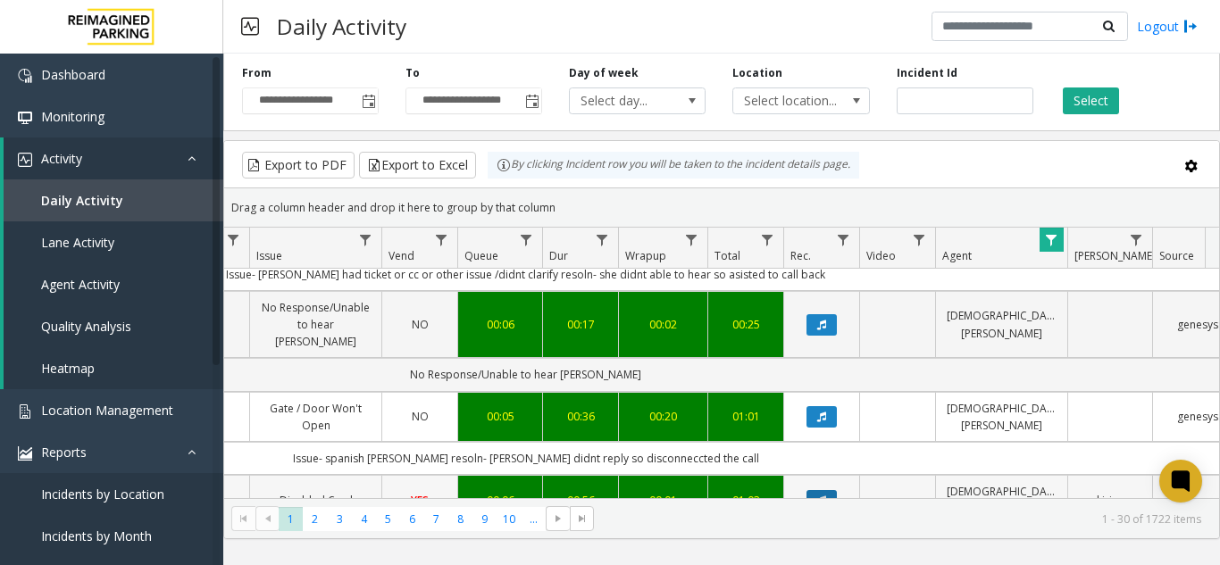
click at [819, 496] on icon "Data table" at bounding box center [821, 501] width 9 height 11
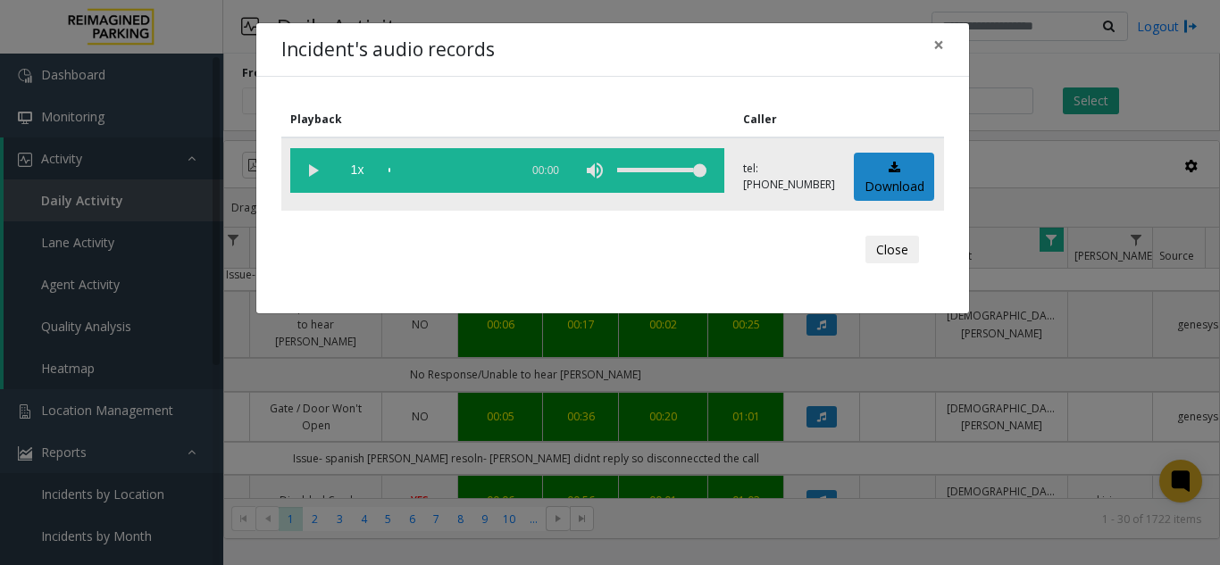
click at [315, 175] on vg-play-pause at bounding box center [312, 170] width 45 height 45
click at [305, 166] on vg-play-pause at bounding box center [312, 170] width 45 height 45
click at [939, 48] on span "×" at bounding box center [938, 44] width 11 height 25
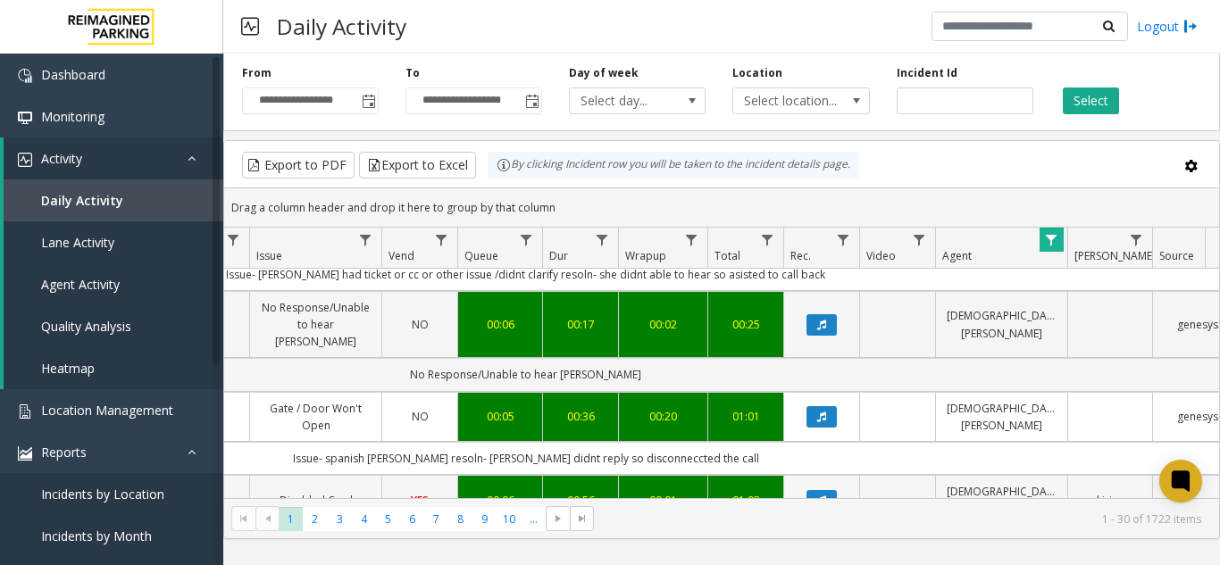
click at [831, 475] on td "Data table" at bounding box center [821, 500] width 76 height 50
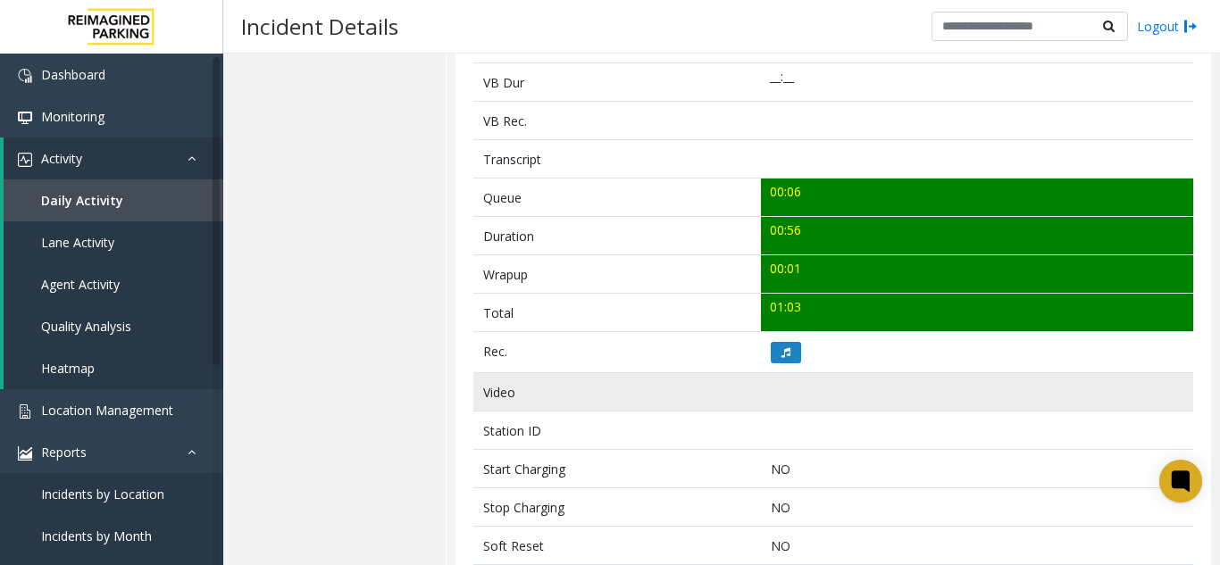
scroll to position [804, 0]
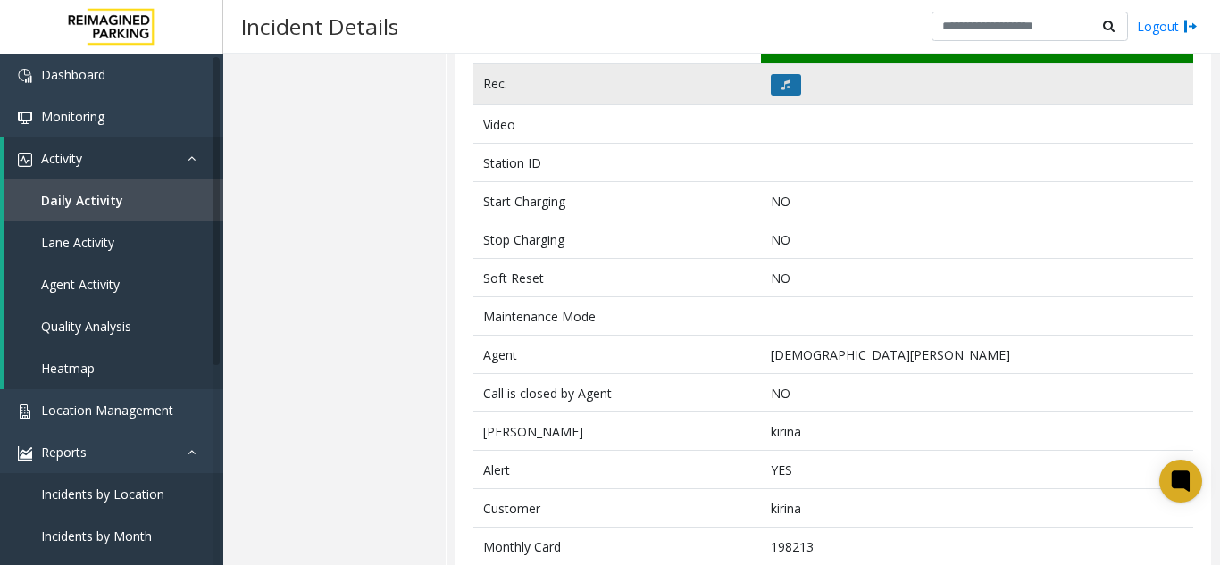
click at [784, 85] on icon at bounding box center [785, 84] width 9 height 11
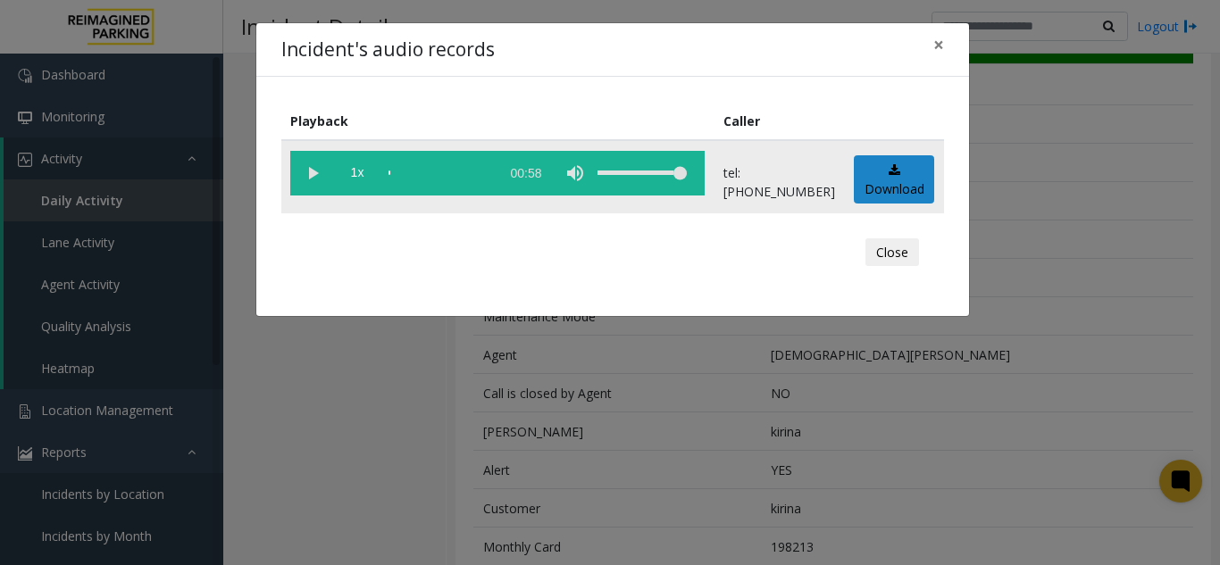
click at [302, 171] on vg-play-pause at bounding box center [312, 173] width 45 height 45
click at [305, 170] on vg-play-pause at bounding box center [312, 173] width 45 height 45
click at [313, 172] on vg-play-pause at bounding box center [312, 173] width 45 height 45
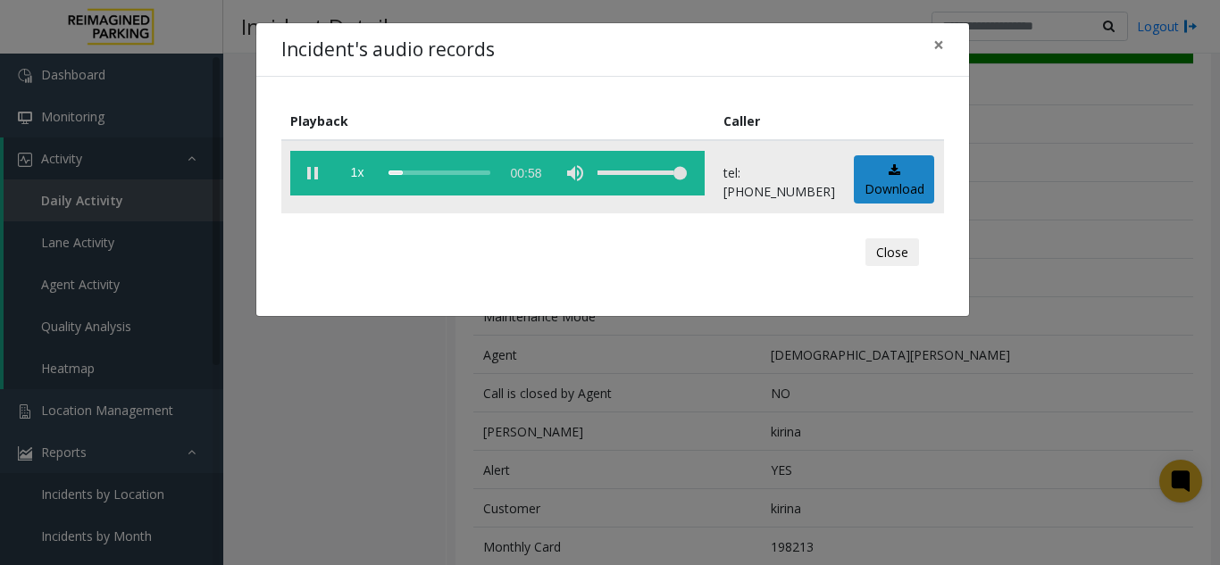
click at [313, 172] on vg-play-pause at bounding box center [312, 173] width 45 height 45
click at [945, 46] on button "×" at bounding box center [939, 45] width 36 height 44
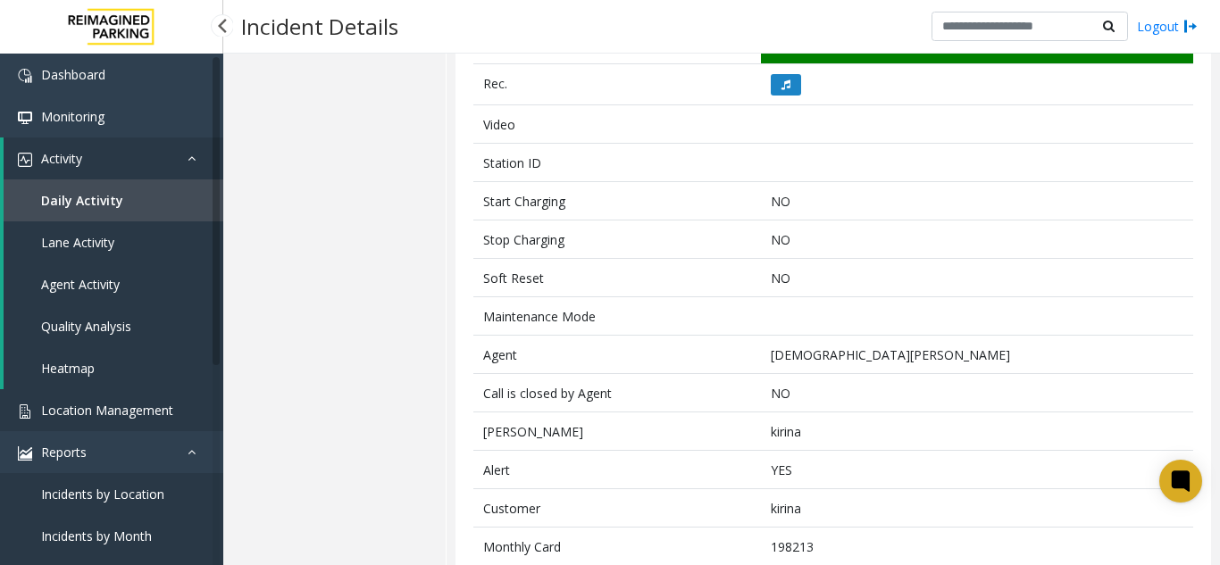
click at [150, 405] on span "Location Management" at bounding box center [107, 410] width 132 height 17
